Goal: Task Accomplishment & Management: Manage account settings

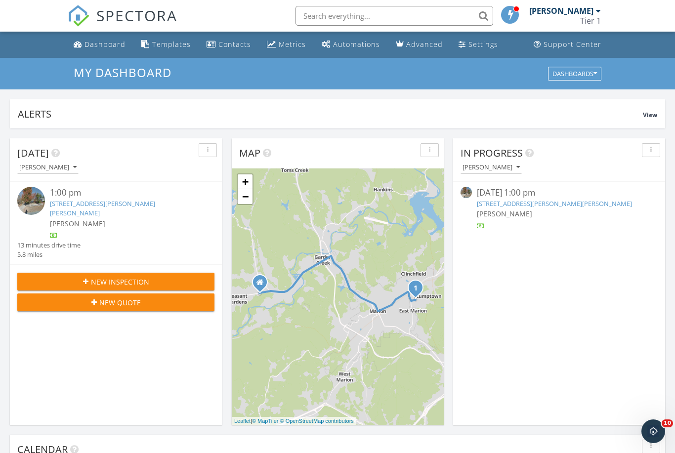
click at [98, 277] on span "New Inspection" at bounding box center [120, 282] width 58 height 10
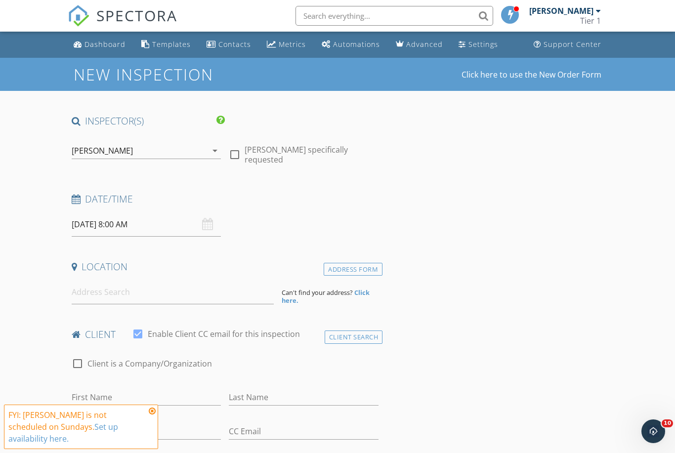
click at [162, 223] on input "09/28/2025 8:00 AM" at bounding box center [147, 225] width 150 height 24
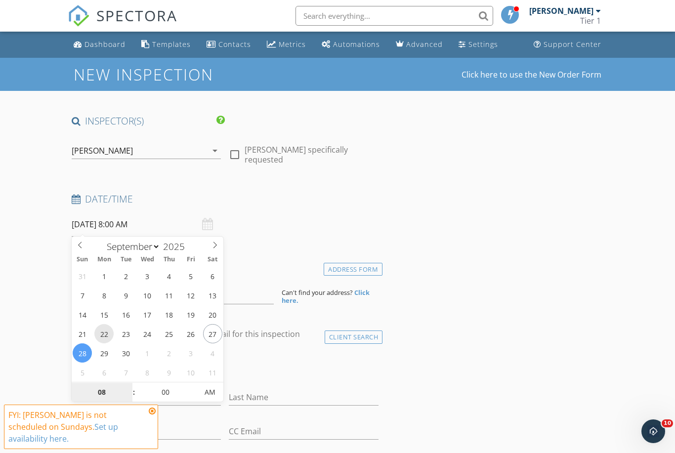
type input "09/22/2025 8:00 AM"
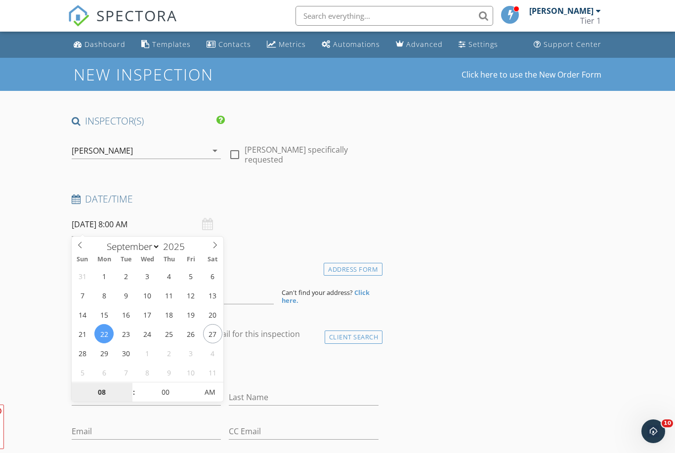
scroll to position [149, 0]
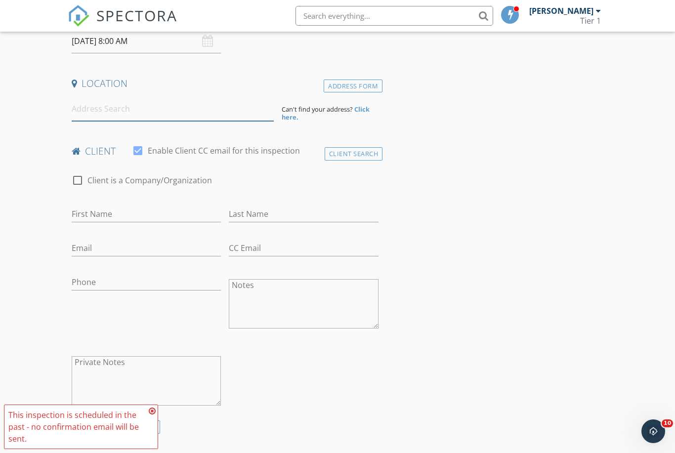
click at [133, 114] on input at bounding box center [173, 109] width 202 height 24
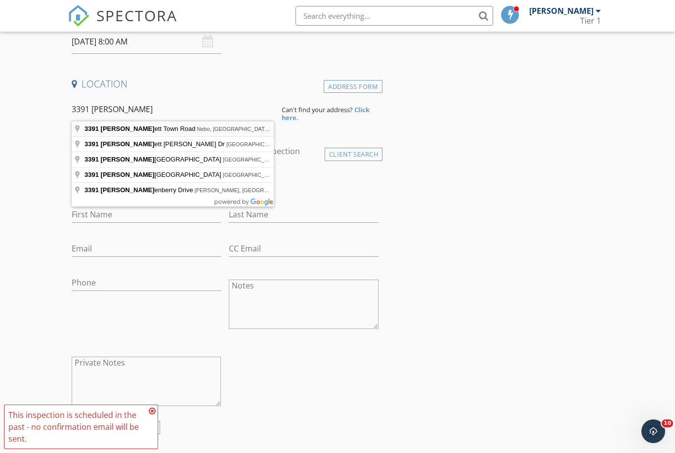
type input "3391 Brackett Town Road, Nebo, NC, USA"
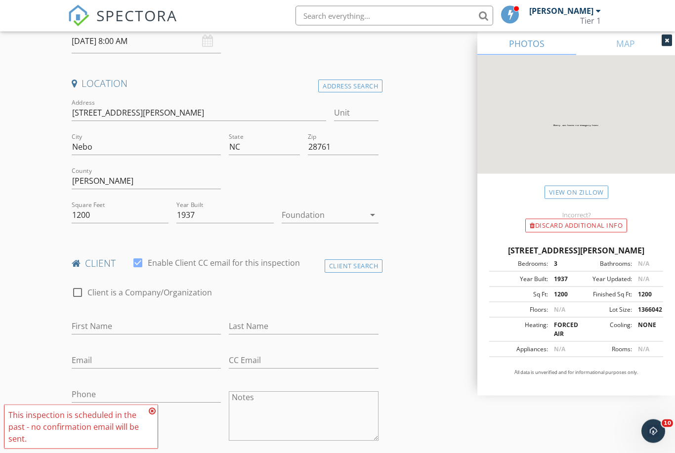
scroll to position [183, 0]
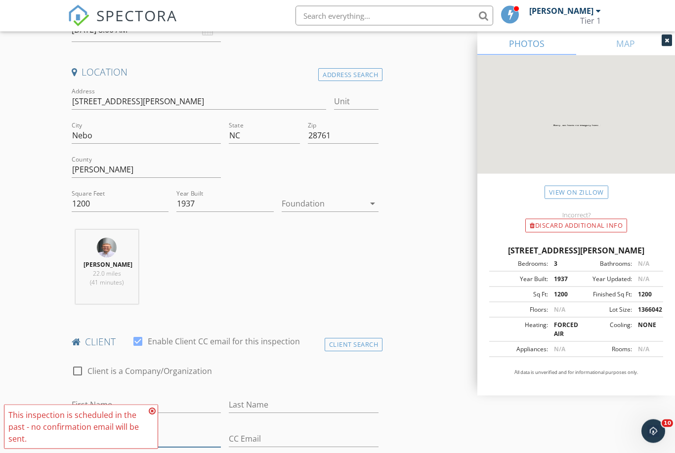
click at [152, 435] on input "Email" at bounding box center [147, 439] width 150 height 16
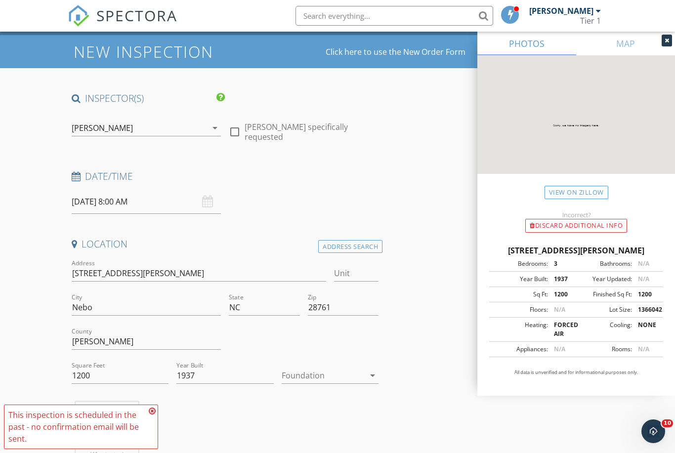
scroll to position [0, 0]
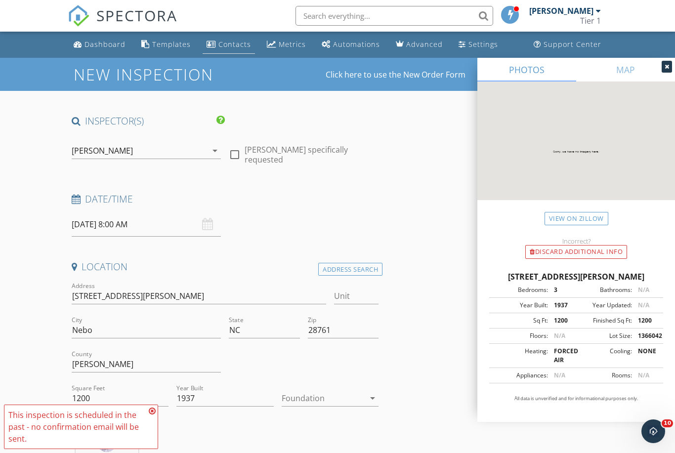
click at [231, 45] on div "Contacts" at bounding box center [234, 44] width 33 height 9
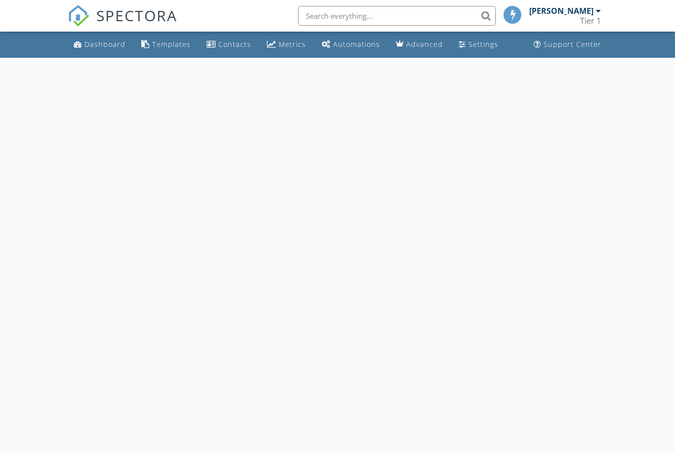
select select "8"
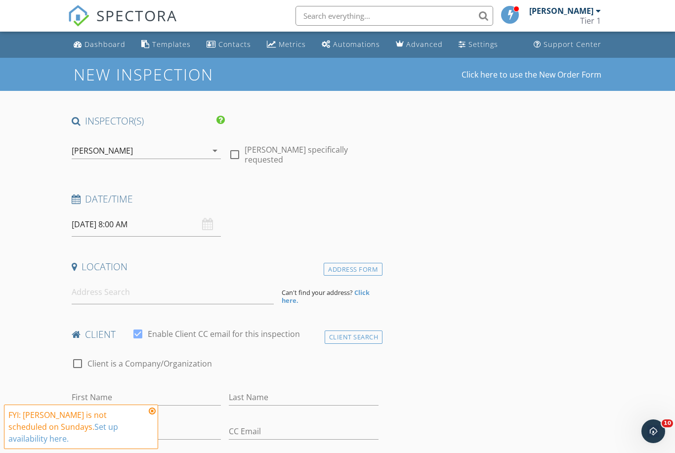
click at [99, 226] on input "[DATE] 8:00 AM" at bounding box center [147, 225] width 150 height 24
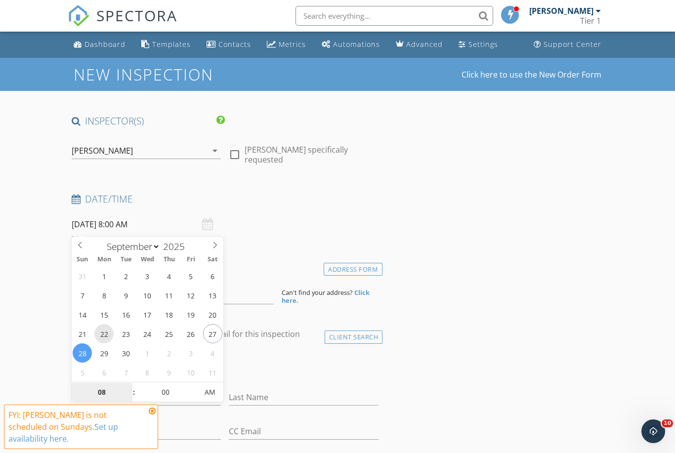
type input "[DATE] 8:00 AM"
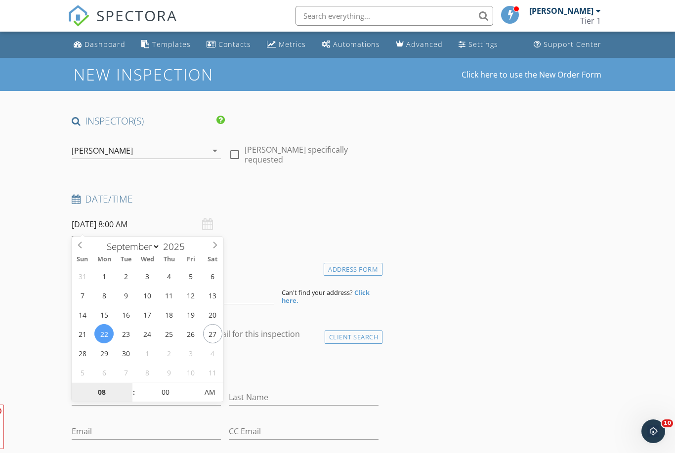
scroll to position [149, 0]
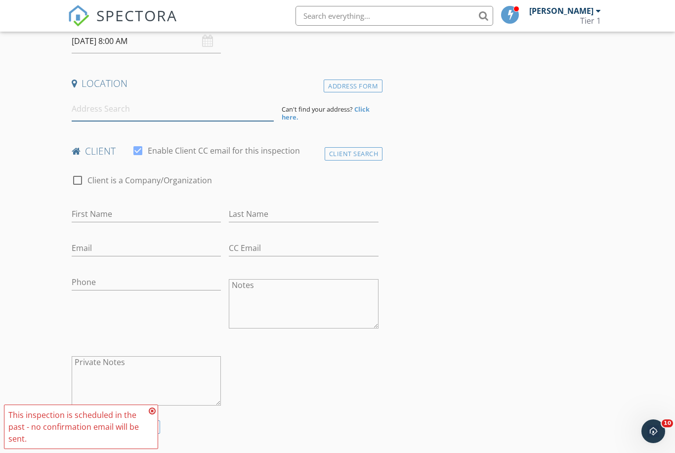
click at [141, 109] on input at bounding box center [173, 109] width 202 height 24
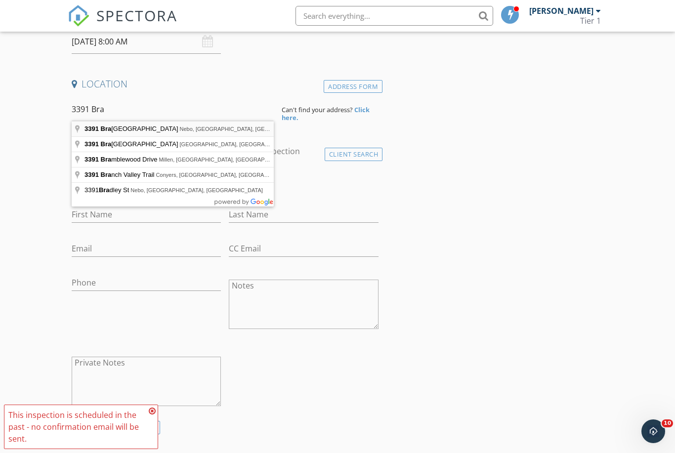
type input "[STREET_ADDRESS][PERSON_NAME]"
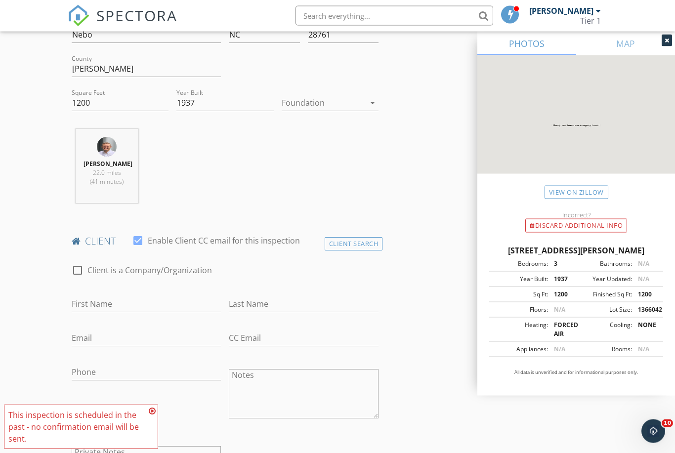
scroll to position [296, 0]
click at [359, 244] on div "Client Search" at bounding box center [354, 243] width 58 height 13
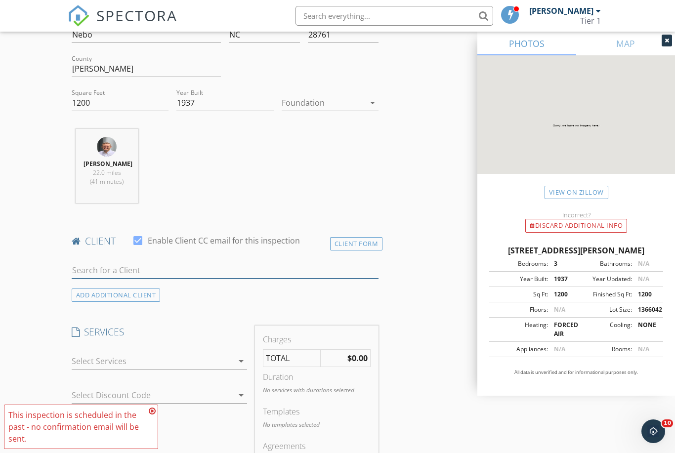
click at [164, 272] on input "text" at bounding box center [225, 270] width 307 height 16
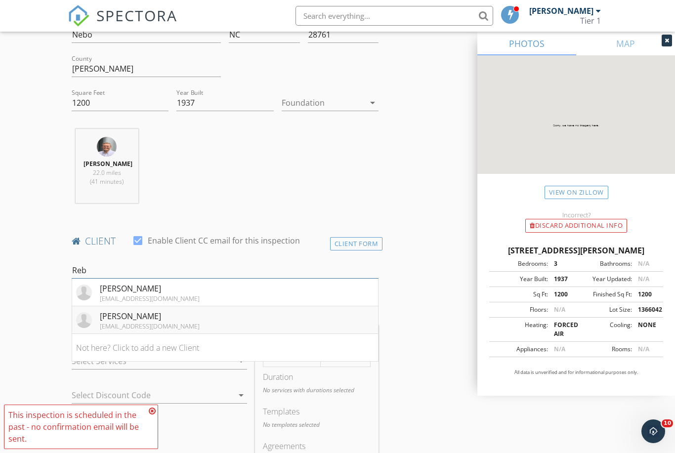
type input "Reb"
click at [158, 322] on div "rsmalley63@gmail.com" at bounding box center [150, 326] width 100 height 8
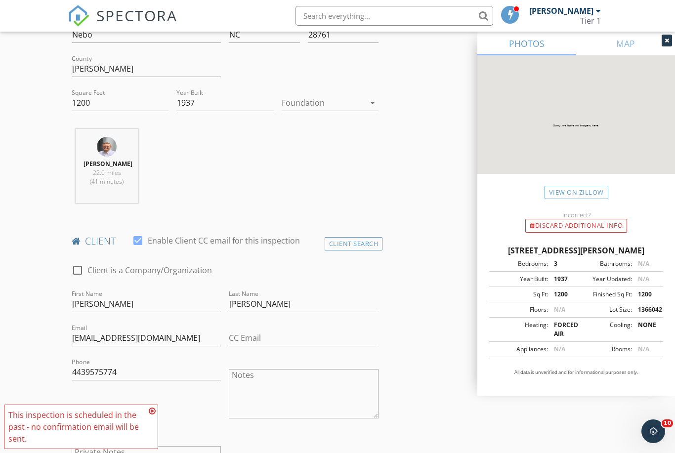
click at [149, 415] on icon at bounding box center [152, 411] width 7 height 8
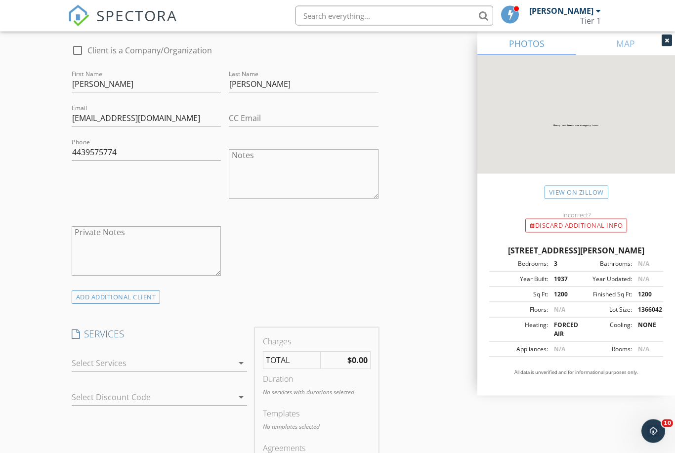
scroll to position [516, 0]
click at [238, 362] on icon "arrow_drop_down" at bounding box center [241, 363] width 12 height 12
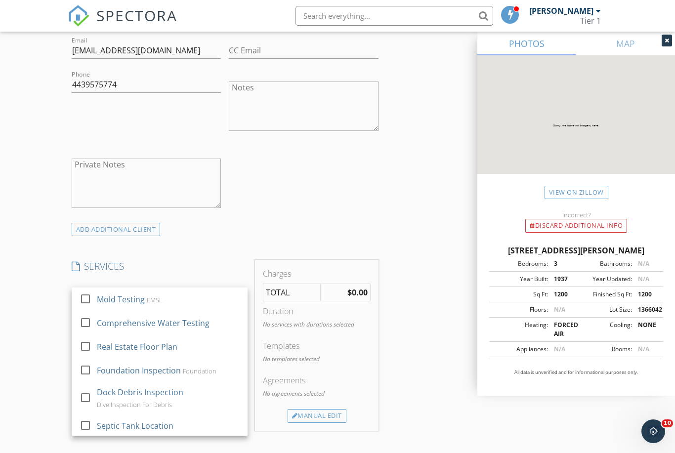
scroll to position [0, 0]
click at [390, 202] on div "INSPECTOR(S) check_box Tommy Creson PRIMARY Tommy Creson arrow_drop_down check_…" at bounding box center [338, 341] width 540 height 1620
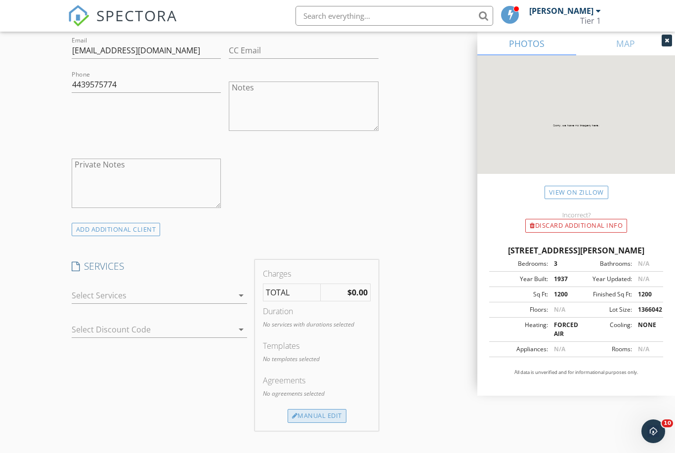
click at [311, 417] on div "Manual Edit" at bounding box center [317, 416] width 59 height 14
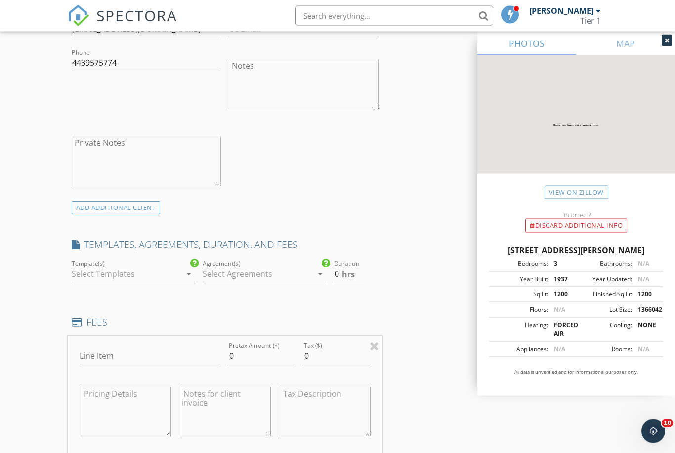
scroll to position [603, 0]
click at [341, 278] on input "0" at bounding box center [349, 275] width 30 height 16
type input "1"
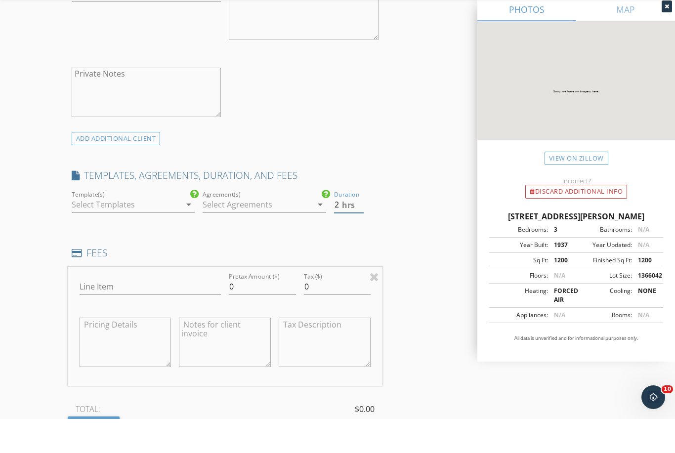
scroll to position [643, 0]
type input "2"
click at [143, 310] on input "Line Item" at bounding box center [151, 318] width 142 height 16
type input "Water Test"
click at [235, 349] on textarea at bounding box center [225, 373] width 92 height 49
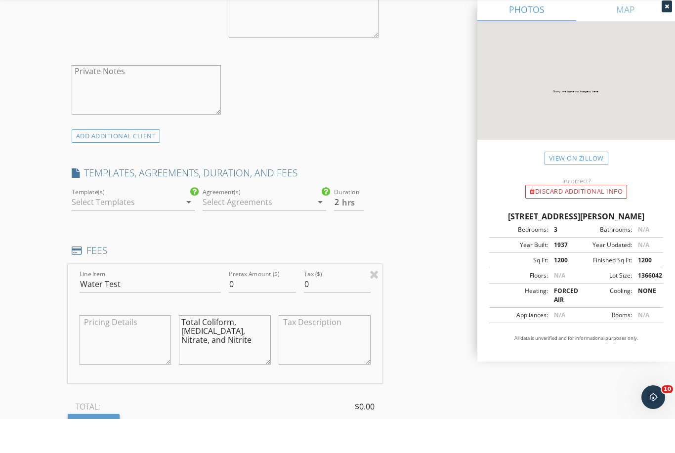
type textarea "Total Coliform, E.coli, Nitrate, and Nitrite"
click at [128, 349] on textarea at bounding box center [126, 373] width 92 height 49
type textarea "$160.00"
click at [250, 310] on input "0" at bounding box center [262, 318] width 67 height 16
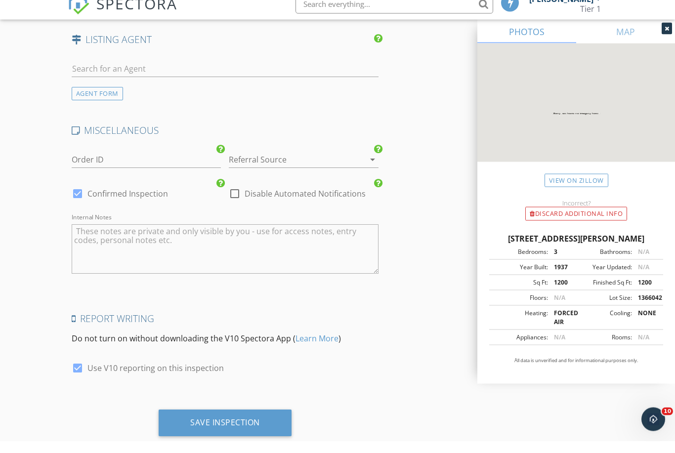
scroll to position [1409, 0]
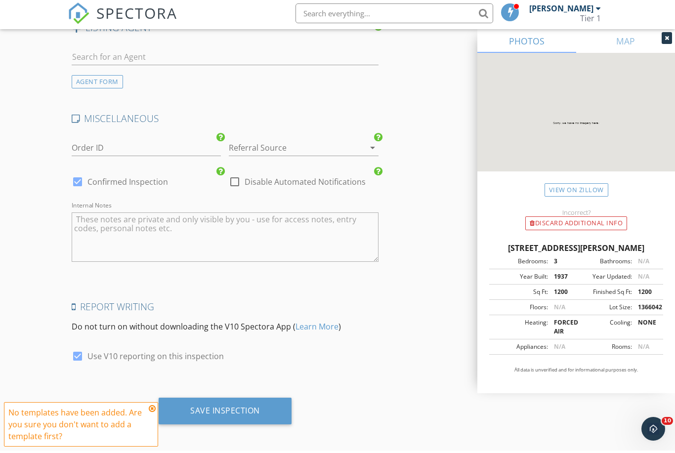
type input "160.00"
click at [153, 409] on icon at bounding box center [152, 411] width 7 height 8
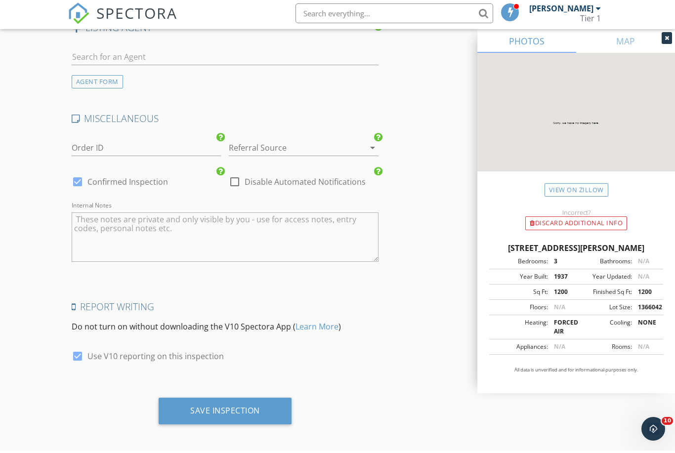
scroll to position [1378, 0]
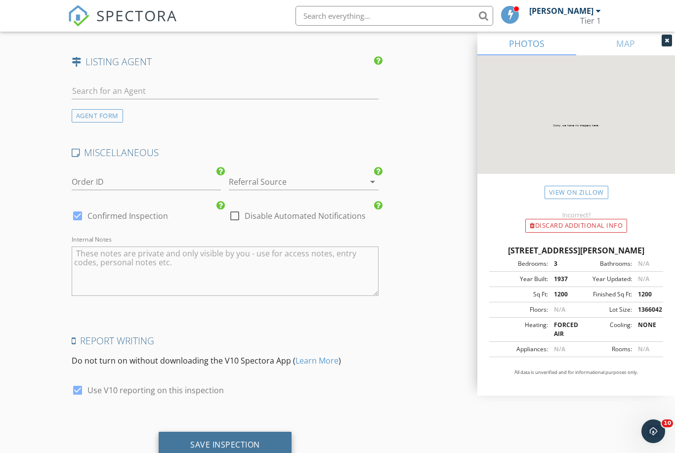
click at [230, 441] on div "Save Inspection" at bounding box center [225, 445] width 70 height 10
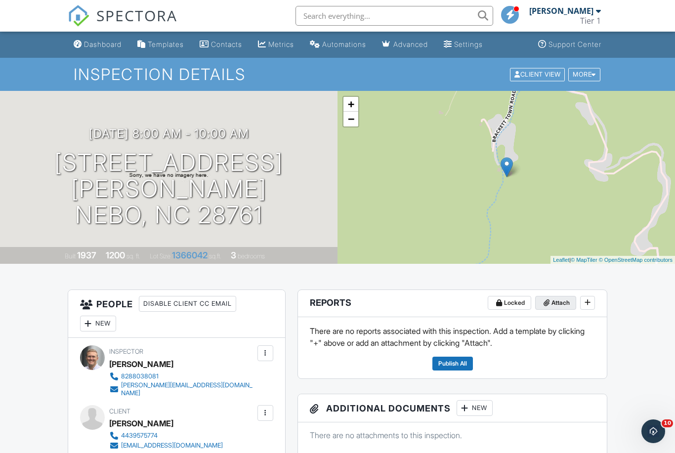
click at [557, 304] on span "Attach" at bounding box center [561, 303] width 18 height 10
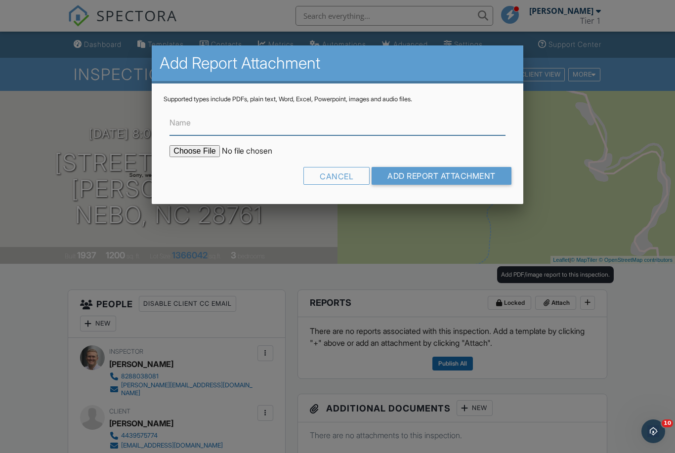
click at [233, 134] on input "Name" at bounding box center [338, 123] width 336 height 24
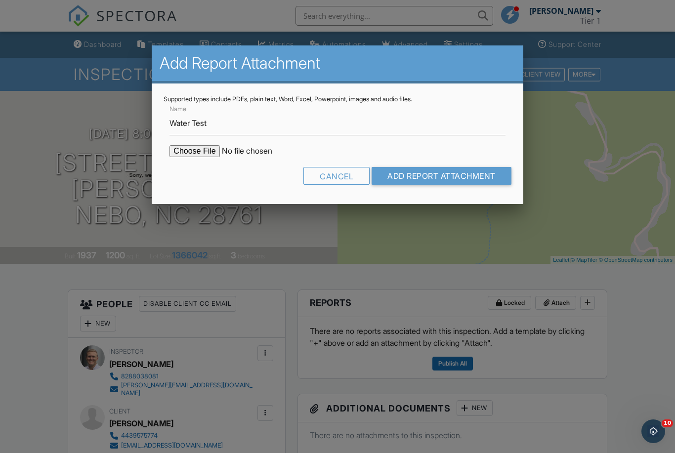
click at [225, 179] on div "Cancel Add Report Attachment" at bounding box center [337, 179] width 347 height 25
click at [259, 128] on input "Water Test" at bounding box center [338, 123] width 336 height 24
type input "Water Test"
click at [193, 153] on input "file" at bounding box center [254, 151] width 168 height 12
click at [189, 148] on input "file" at bounding box center [254, 151] width 168 height 12
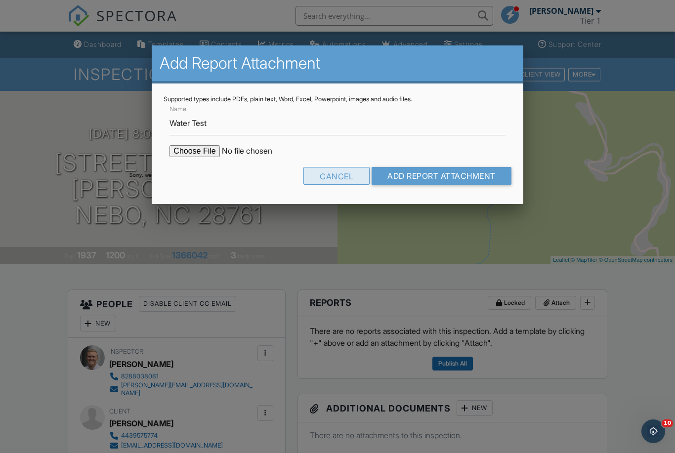
click at [338, 174] on div "Cancel" at bounding box center [336, 176] width 66 height 18
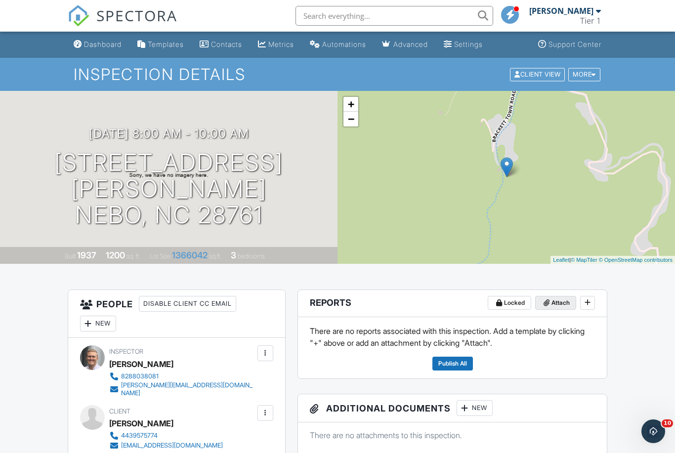
click at [558, 304] on span "Attach" at bounding box center [561, 303] width 18 height 10
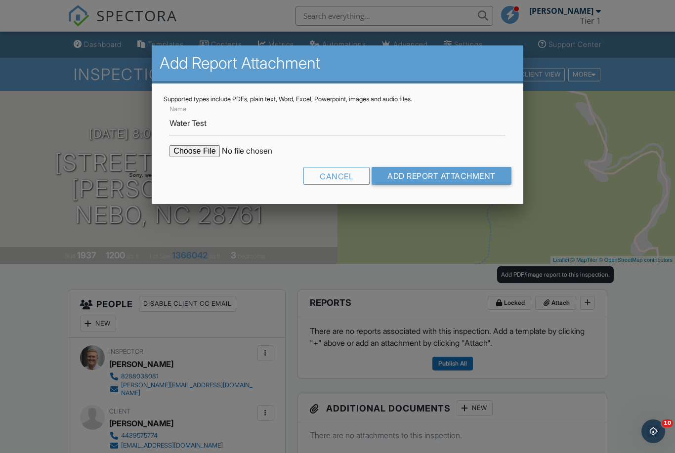
click at [193, 150] on input "file" at bounding box center [254, 151] width 168 height 12
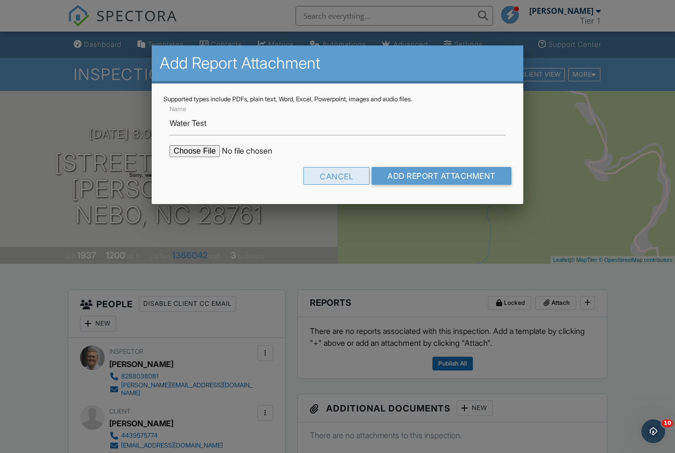
click at [332, 176] on div "Cancel" at bounding box center [336, 176] width 66 height 18
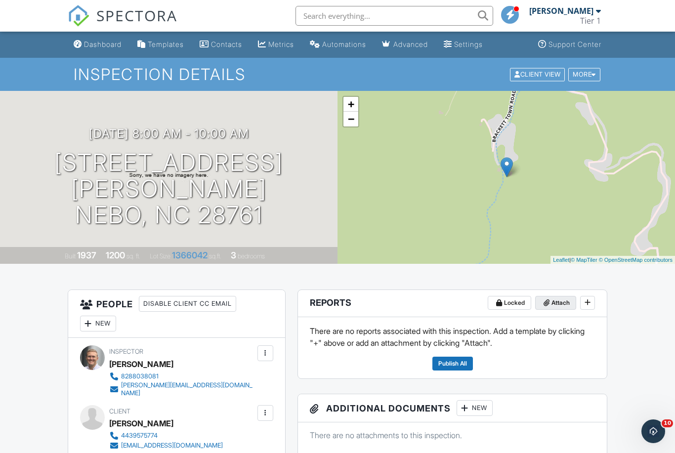
click at [559, 302] on span "Attach" at bounding box center [561, 303] width 18 height 10
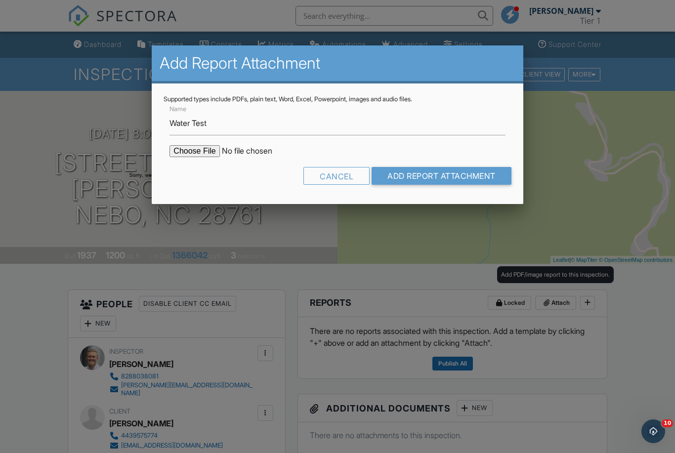
click at [191, 153] on input "file" at bounding box center [254, 151] width 168 height 12
click at [194, 150] on input "file" at bounding box center [254, 151] width 168 height 12
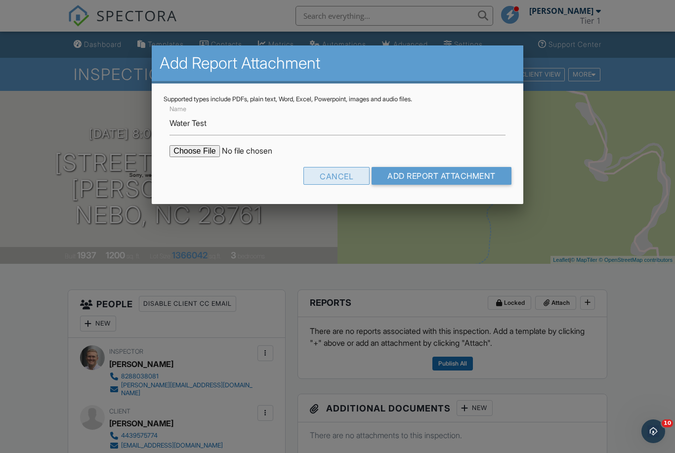
click at [337, 175] on div "Cancel" at bounding box center [336, 176] width 66 height 18
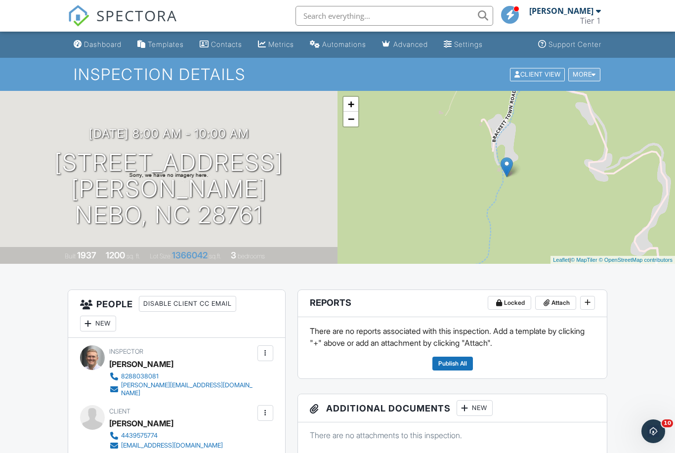
click at [591, 74] on div "More" at bounding box center [584, 74] width 32 height 13
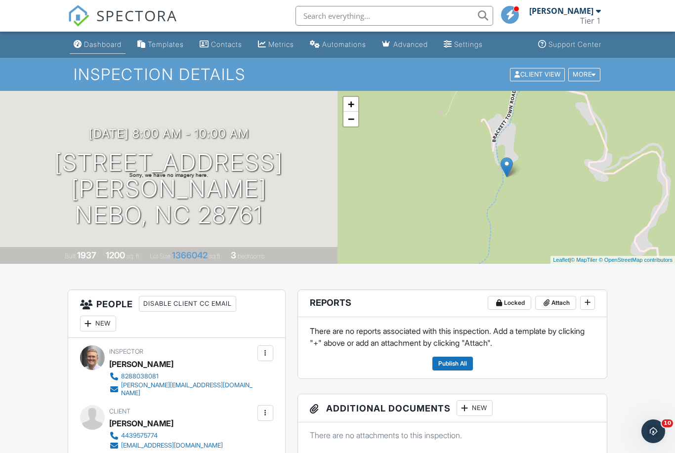
click at [105, 44] on div "Dashboard" at bounding box center [103, 44] width 38 height 8
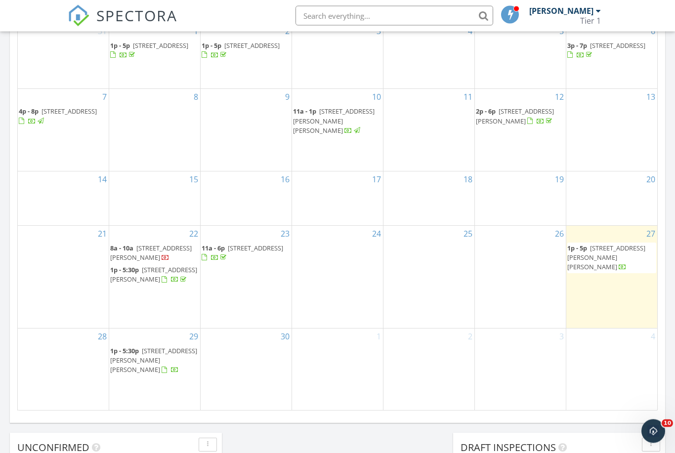
scroll to position [496, 0]
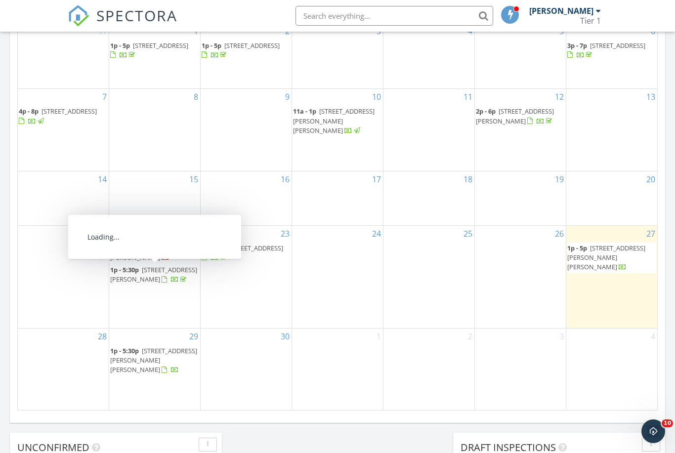
click at [168, 262] on span "3391 Brackett Town Rd, Nebo 28761" at bounding box center [151, 253] width 82 height 18
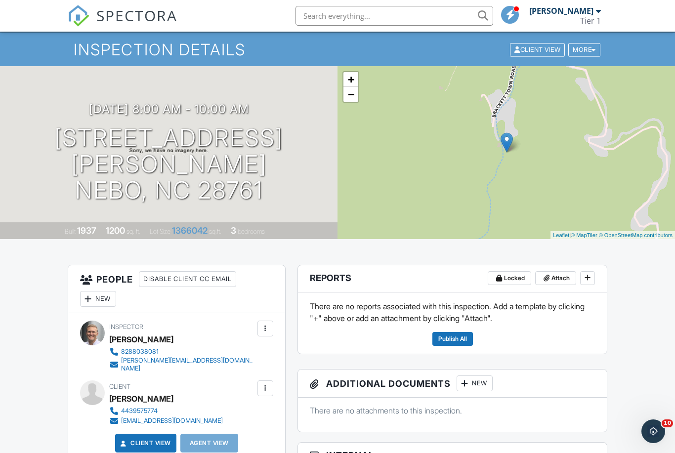
scroll to position [27, 0]
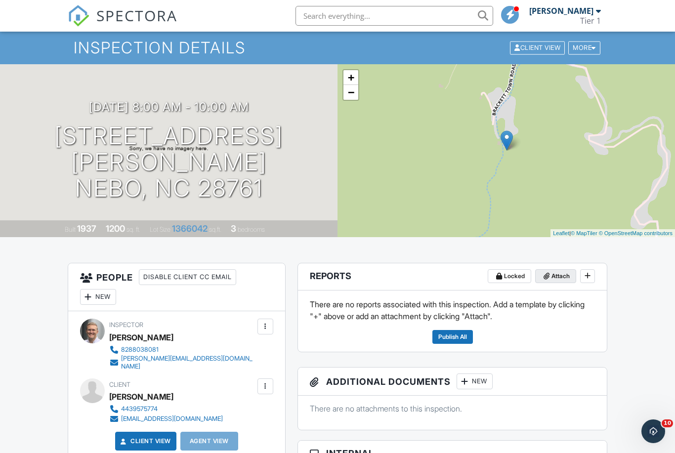
click at [555, 279] on span "Attach" at bounding box center [561, 276] width 18 height 10
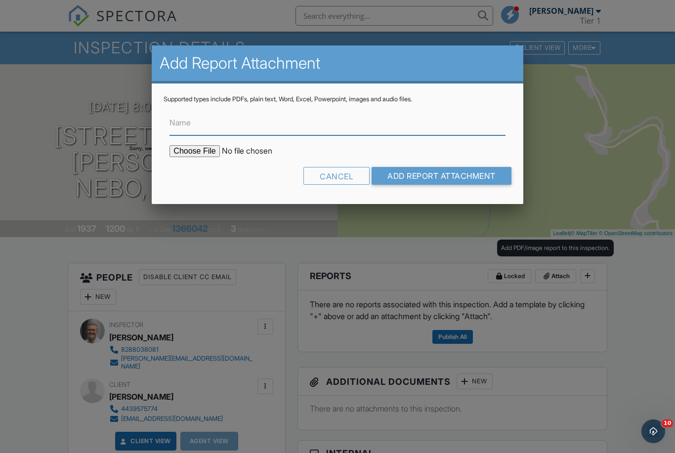
click at [220, 131] on input "Name" at bounding box center [338, 123] width 336 height 24
type input "Water Test"
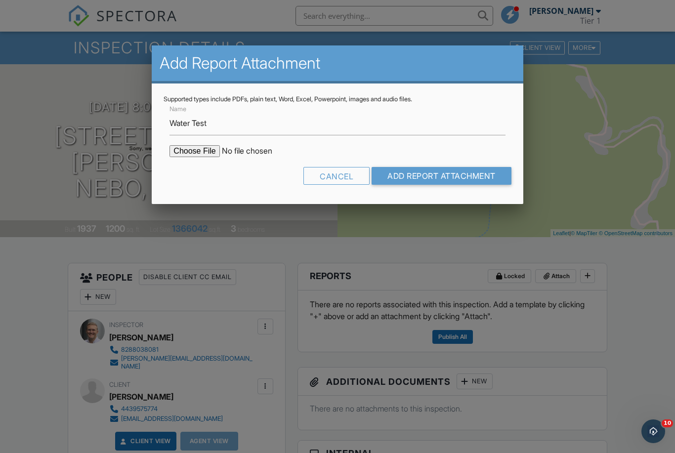
click at [196, 149] on input "file" at bounding box center [254, 151] width 168 height 12
click at [194, 151] on input "file" at bounding box center [254, 151] width 168 height 12
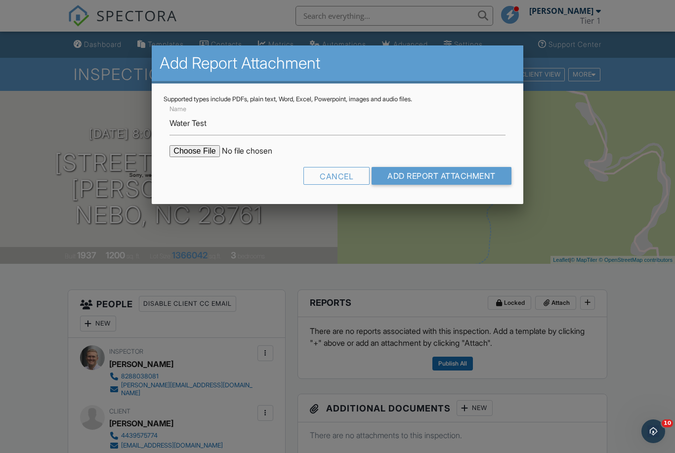
click at [197, 152] on input "file" at bounding box center [254, 151] width 168 height 12
type input "C:\fakepath\3391 Brackett Town Rd.pdf"
click at [451, 173] on input "Add Report Attachment" at bounding box center [442, 176] width 140 height 18
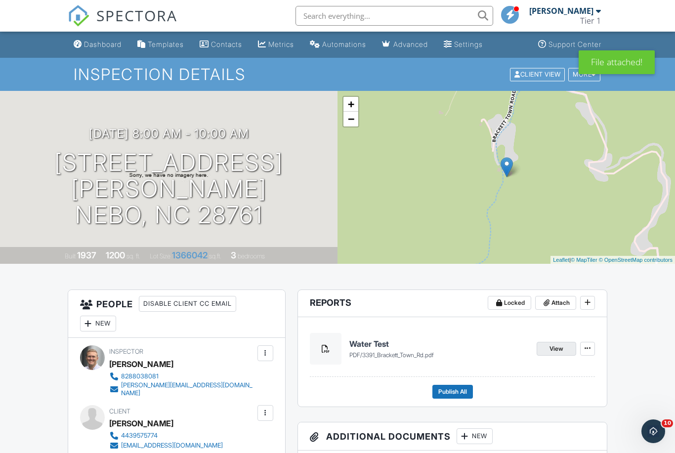
click at [557, 350] on span "View" at bounding box center [557, 349] width 14 height 10
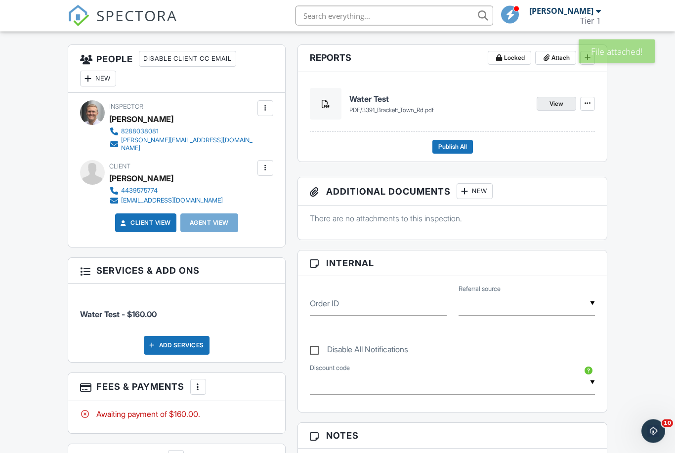
scroll to position [245, 0]
click at [454, 146] on span "Publish All" at bounding box center [452, 147] width 29 height 10
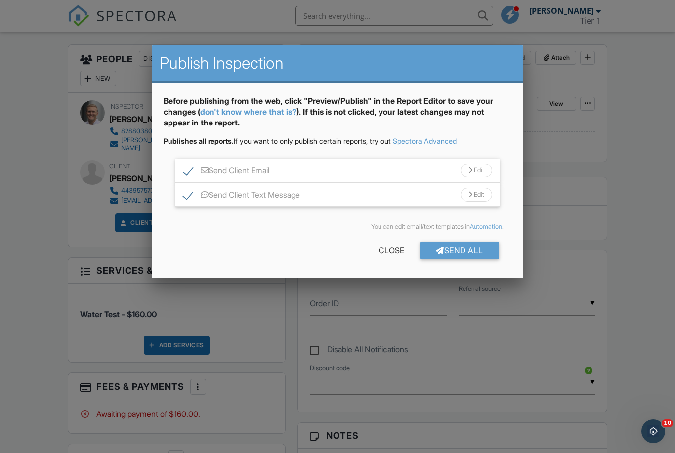
click at [469, 172] on div at bounding box center [471, 171] width 4 height 6
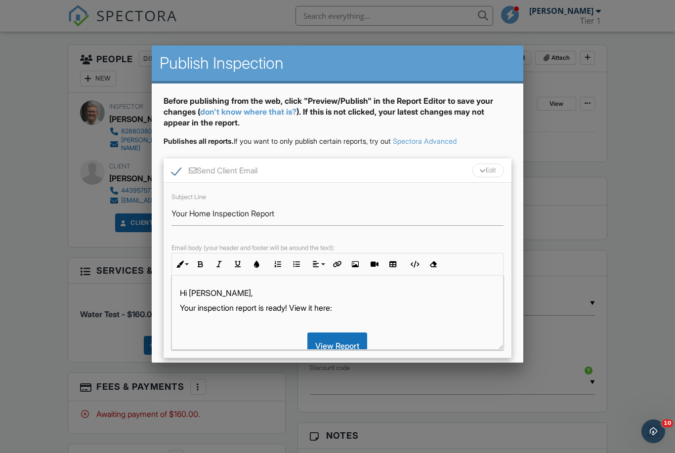
click at [270, 311] on p "Your inspection report is ready! View it here:" at bounding box center [337, 307] width 315 height 11
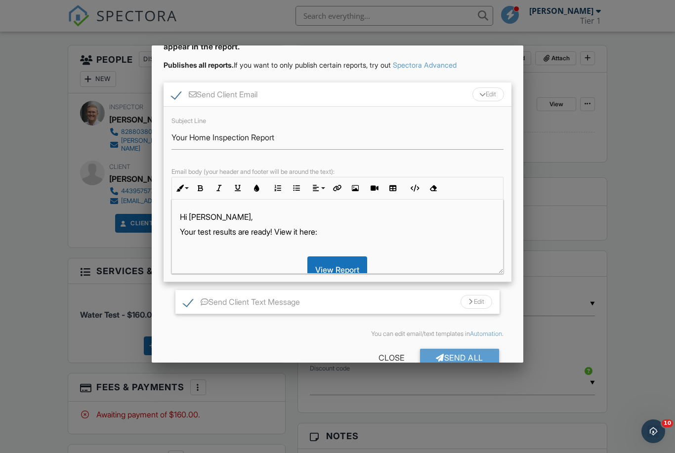
scroll to position [76, 0]
click at [471, 305] on div "Edit" at bounding box center [477, 303] width 32 height 14
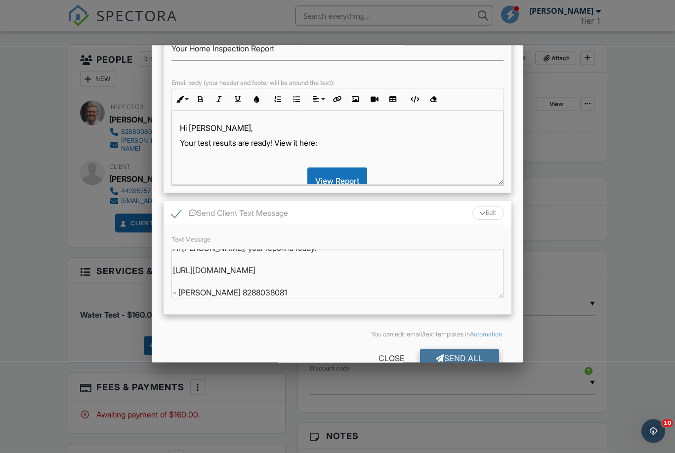
scroll to position [245, 0]
click at [468, 359] on div "Send All" at bounding box center [459, 359] width 79 height 18
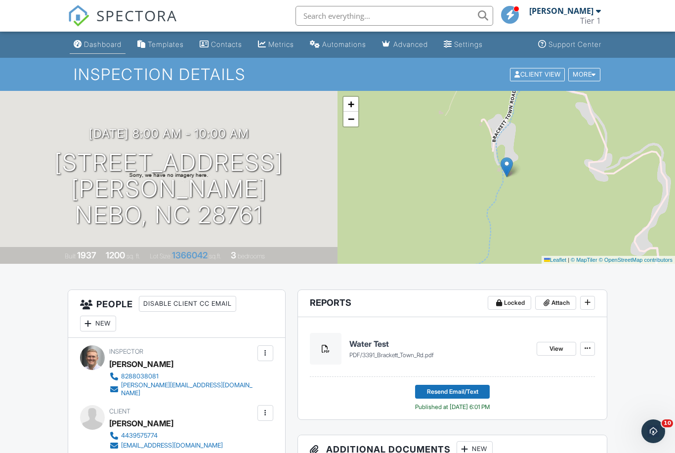
click at [104, 41] on div "Dashboard" at bounding box center [103, 44] width 38 height 8
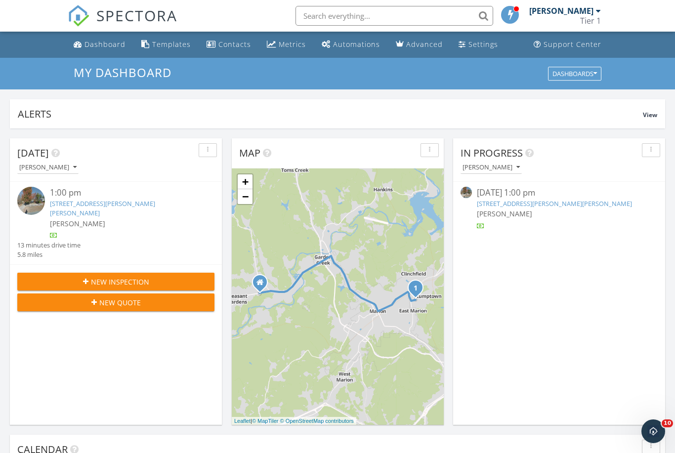
click at [592, 269] on div "In Progress [PERSON_NAME] [DATE] 1:00 pm [STREET_ADDRESS][PERSON_NAME][PERSON_N…" at bounding box center [559, 281] width 212 height 287
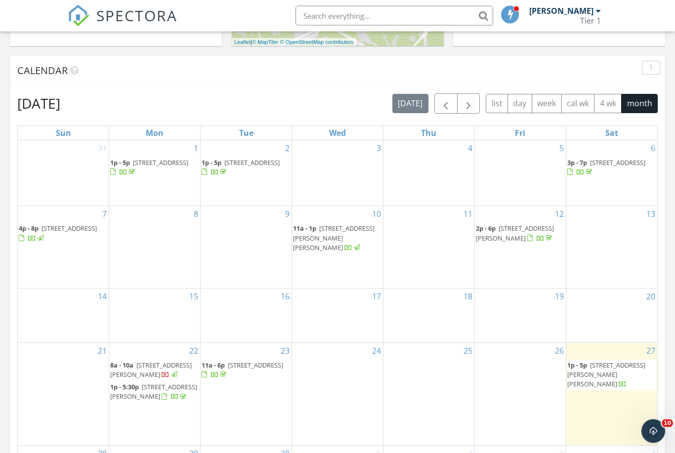
scroll to position [379, 0]
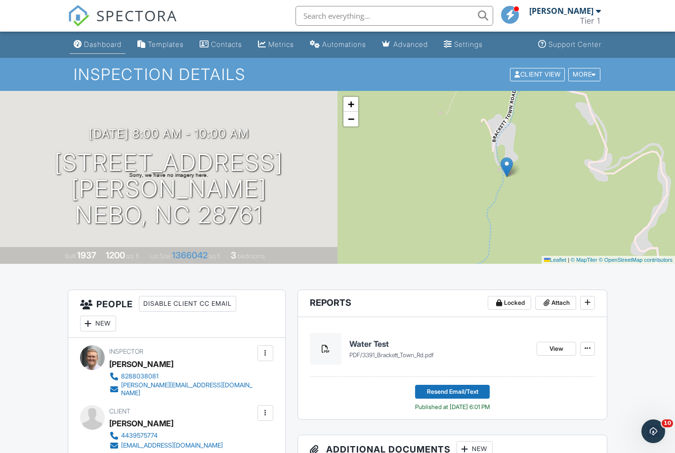
click at [103, 47] on div "Dashboard" at bounding box center [103, 44] width 38 height 8
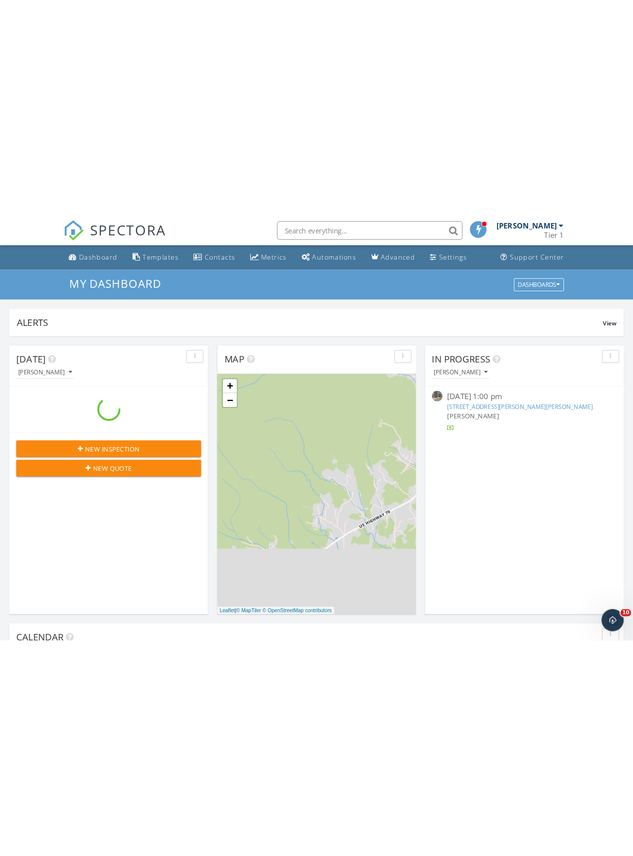
scroll to position [900, 676]
